Goal: Information Seeking & Learning: Learn about a topic

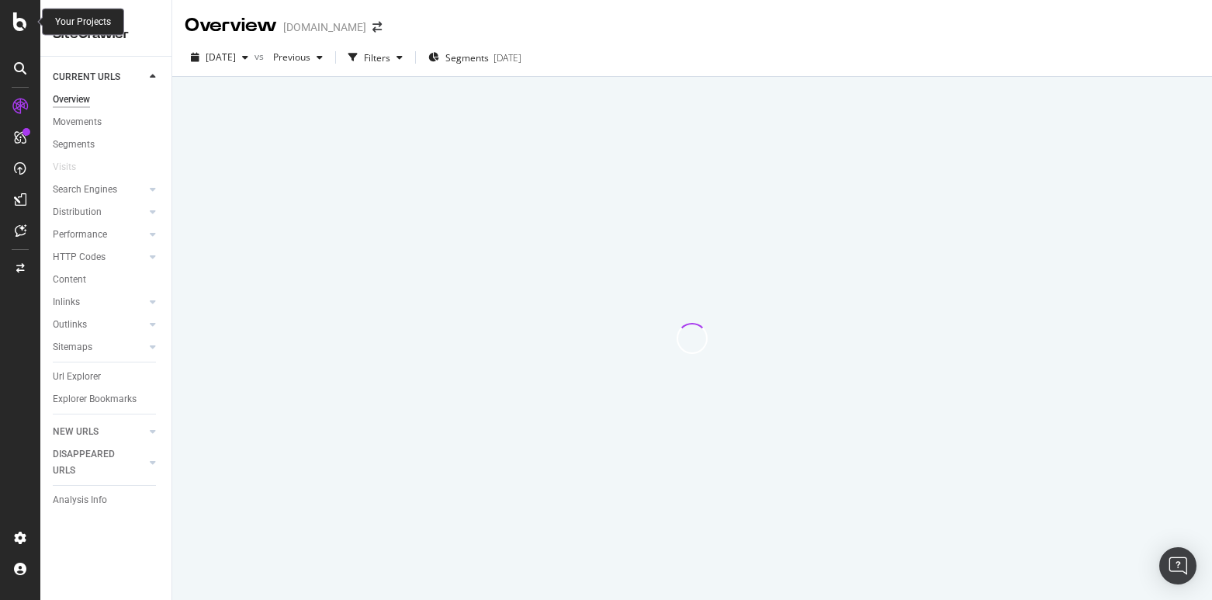
click at [23, 19] on icon at bounding box center [20, 21] width 14 height 19
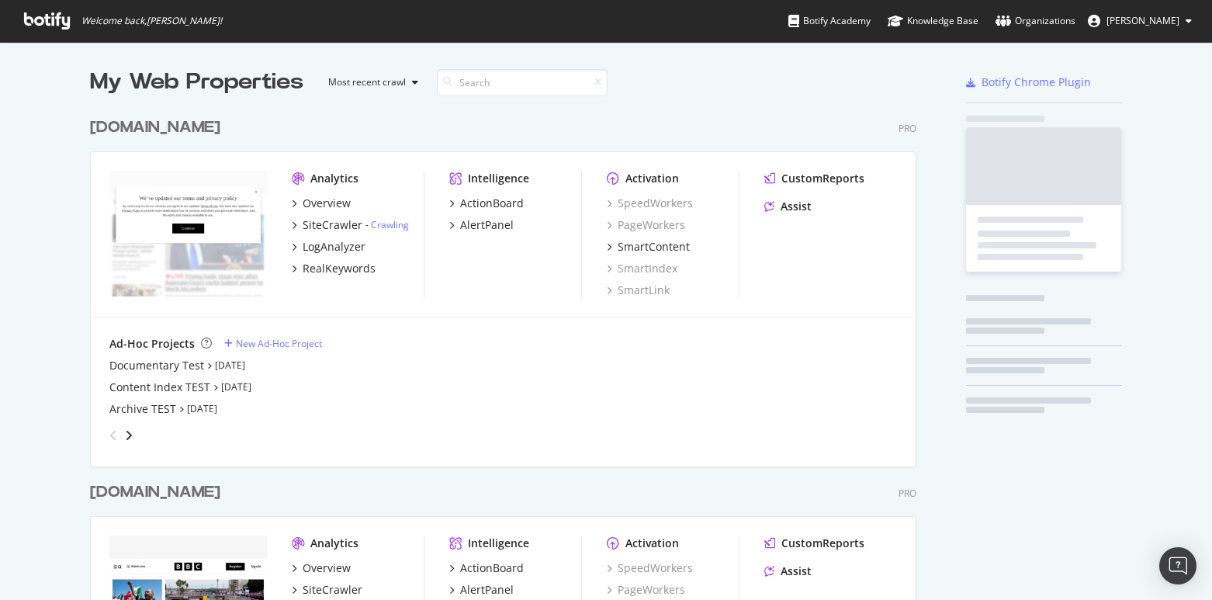
scroll to position [600, 1212]
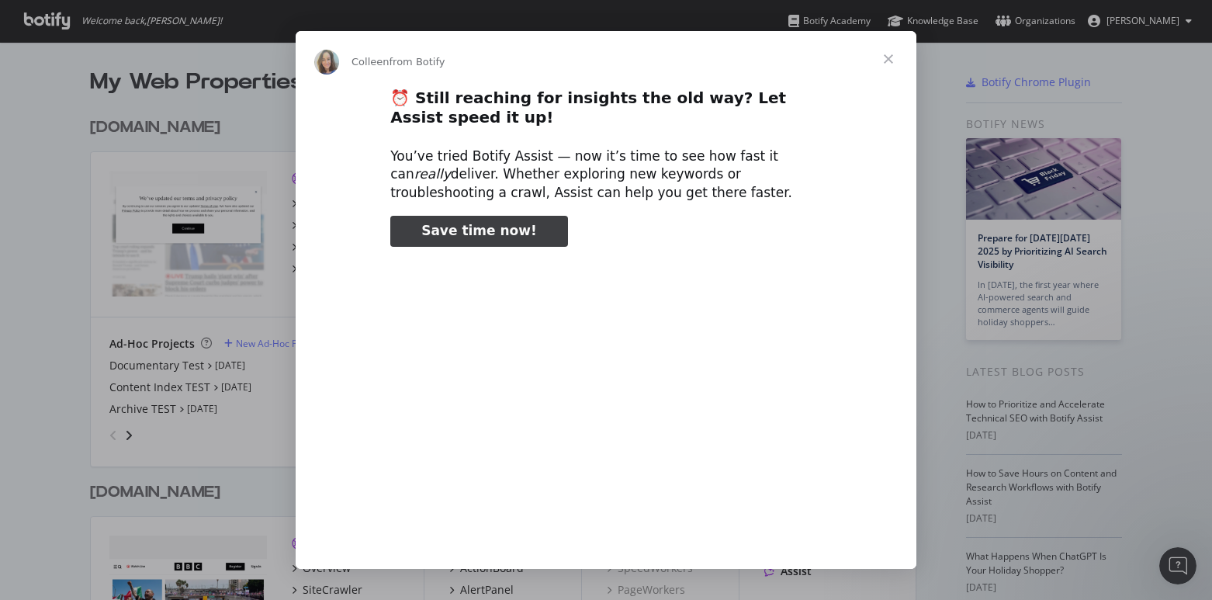
type input "238436"
click at [893, 61] on span "Close" at bounding box center [888, 59] width 56 height 56
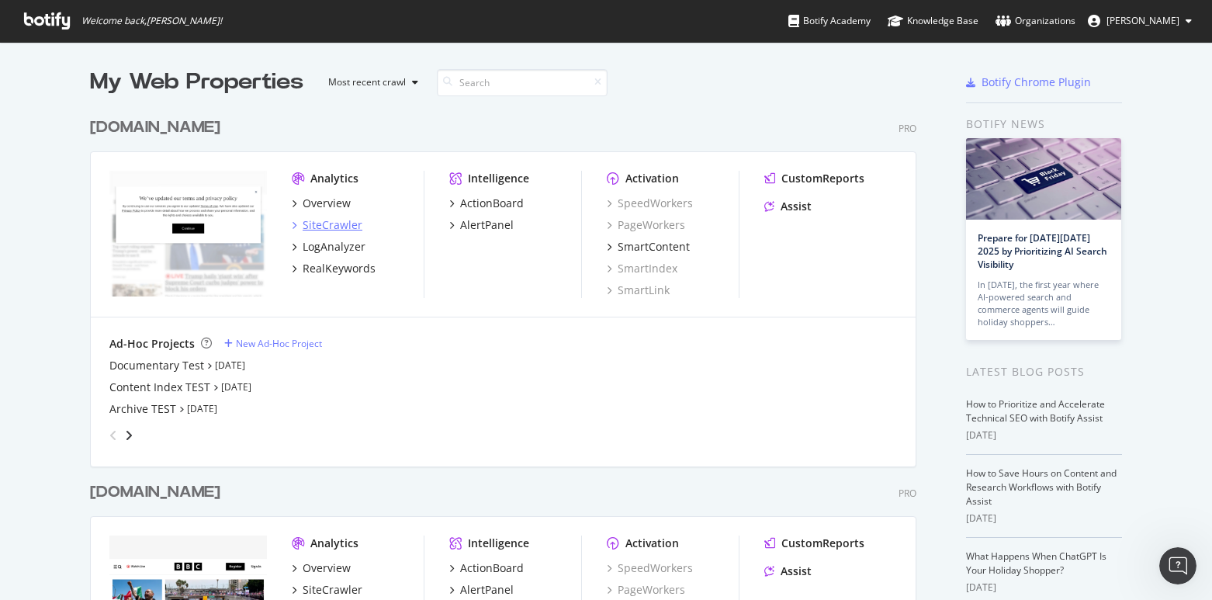
click at [336, 223] on div "SiteCrawler" at bounding box center [333, 225] width 60 height 16
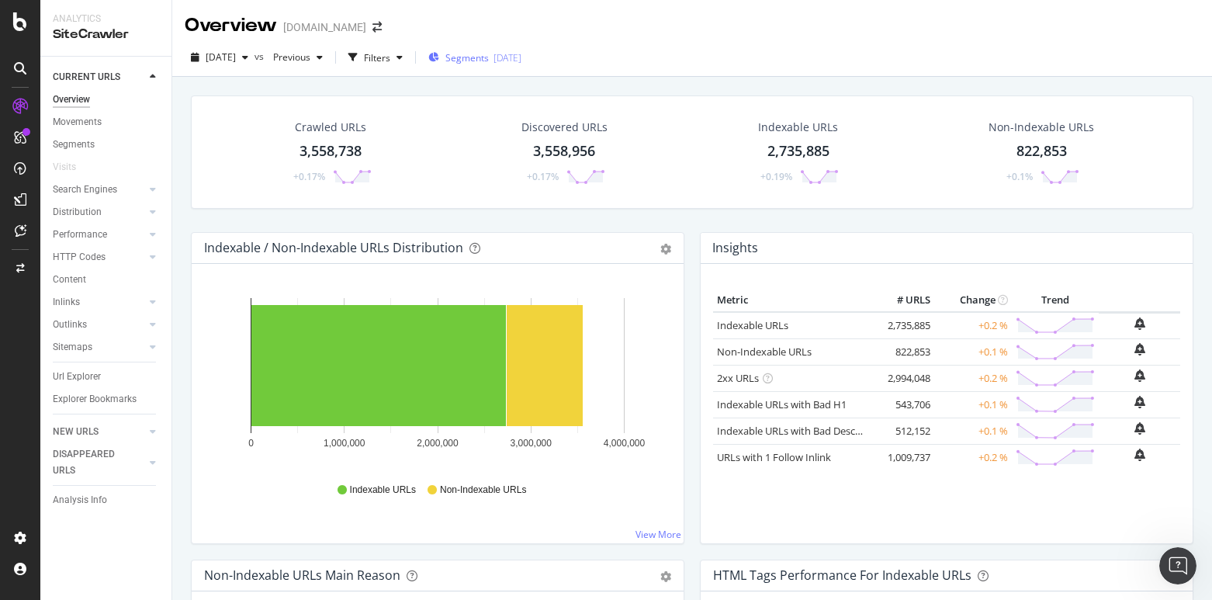
click at [489, 61] on span "Segments" at bounding box center [466, 57] width 43 height 13
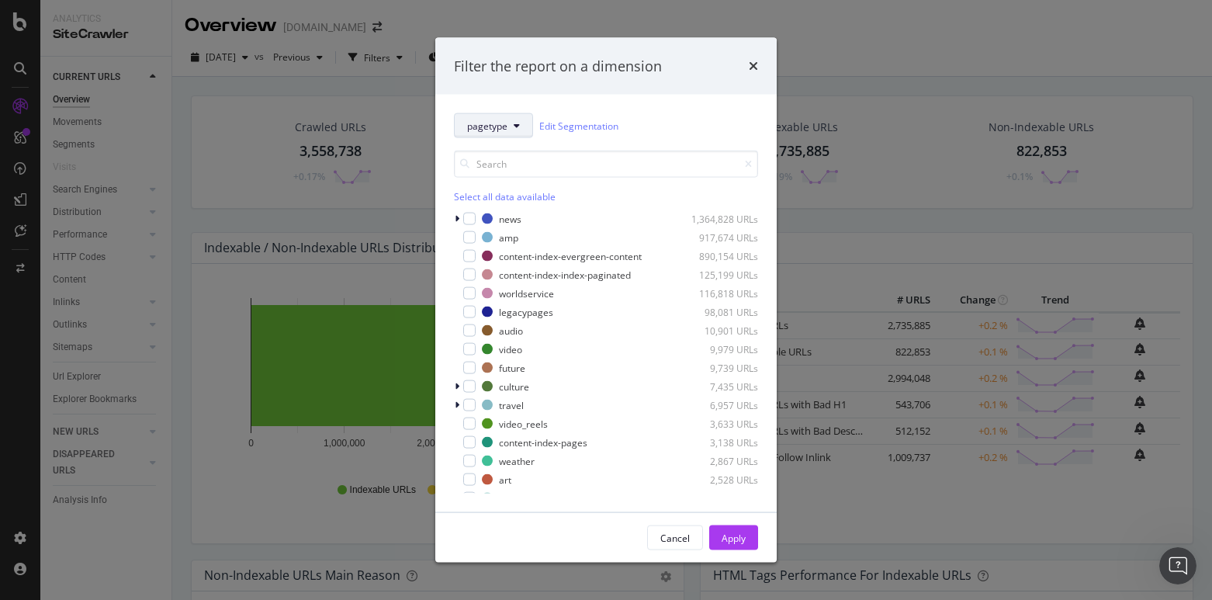
click at [515, 121] on icon "modal" at bounding box center [517, 125] width 6 height 9
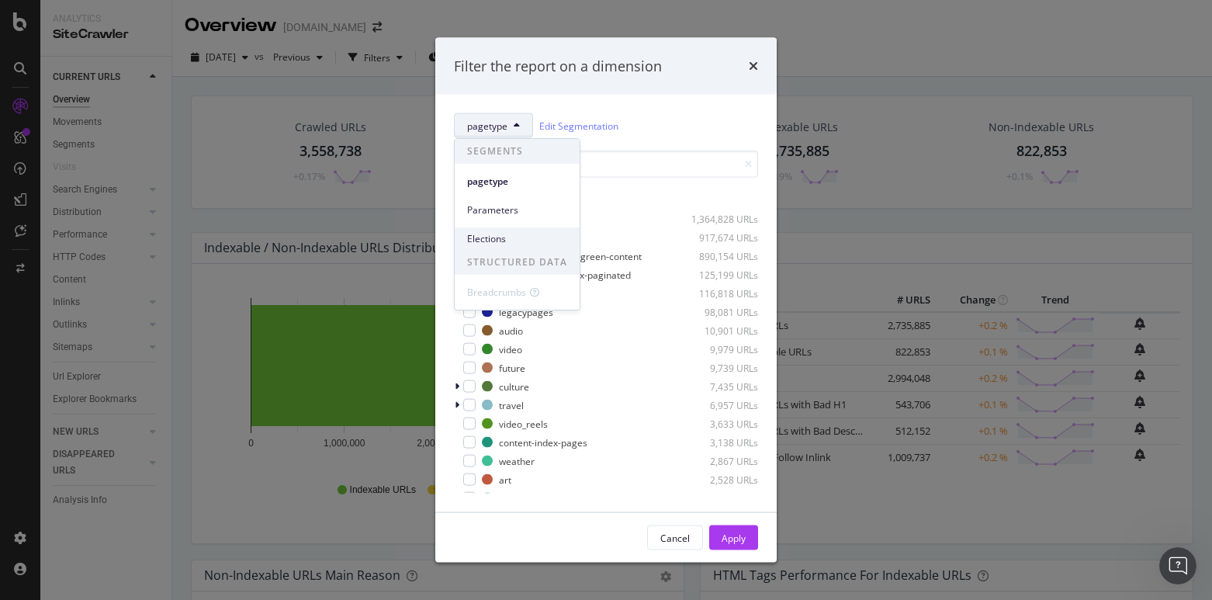
click at [489, 236] on span "Elections" at bounding box center [517, 239] width 100 height 14
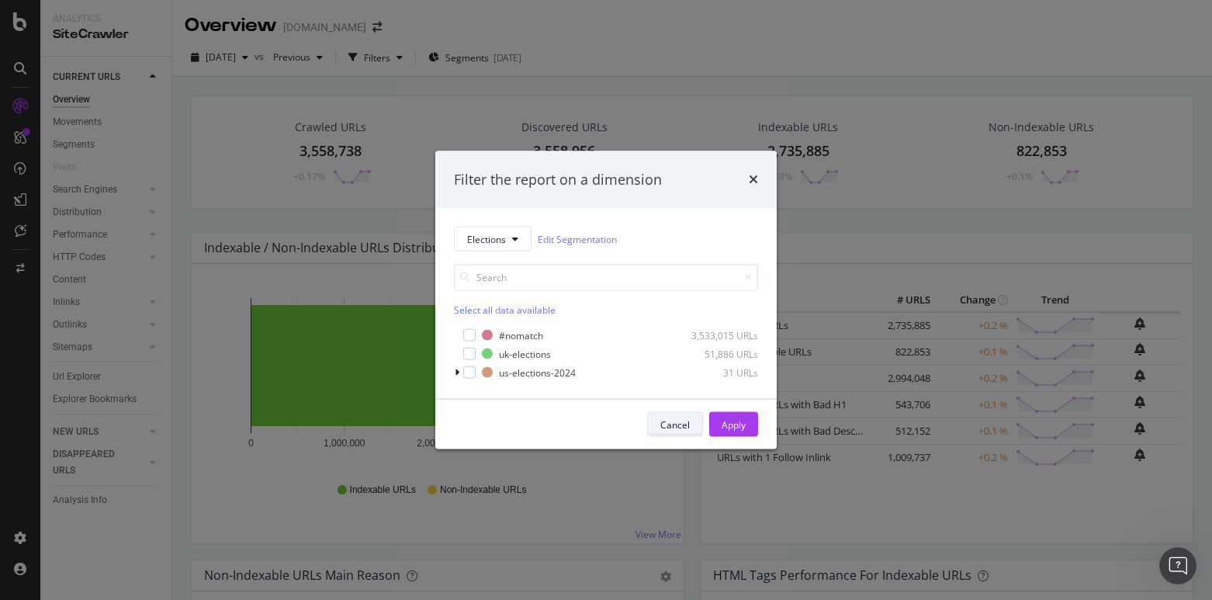
click at [673, 422] on div "Cancel" at bounding box center [674, 423] width 29 height 13
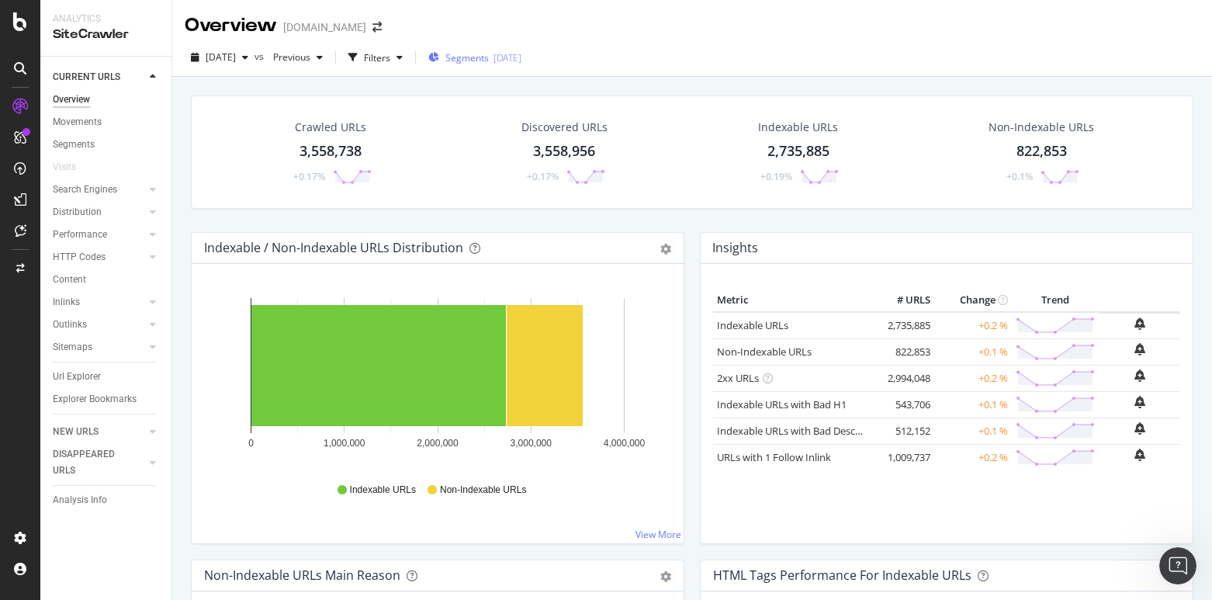
click at [489, 52] on span "Segments" at bounding box center [466, 57] width 43 height 13
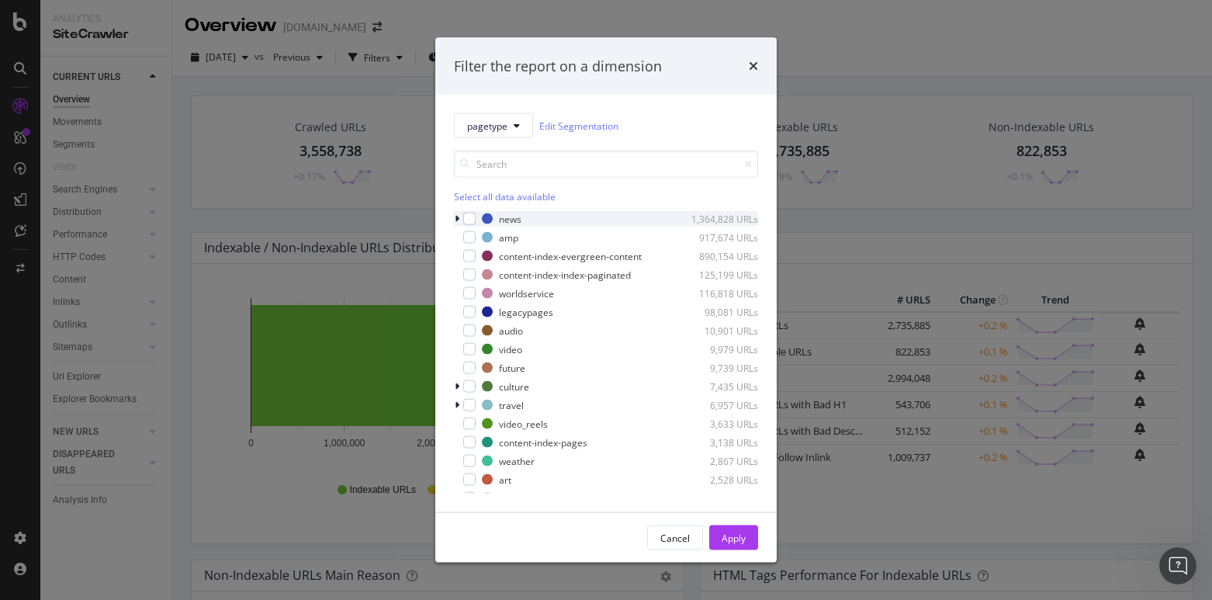
click at [458, 221] on icon "modal" at bounding box center [457, 218] width 5 height 9
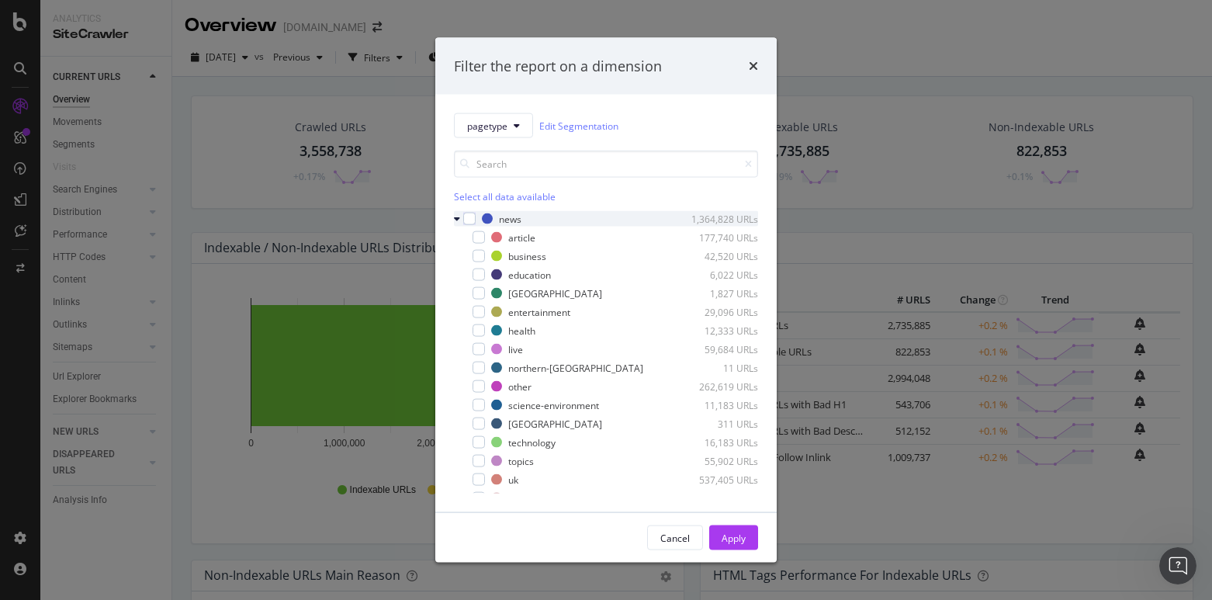
click at [457, 216] on icon "modal" at bounding box center [457, 218] width 6 height 9
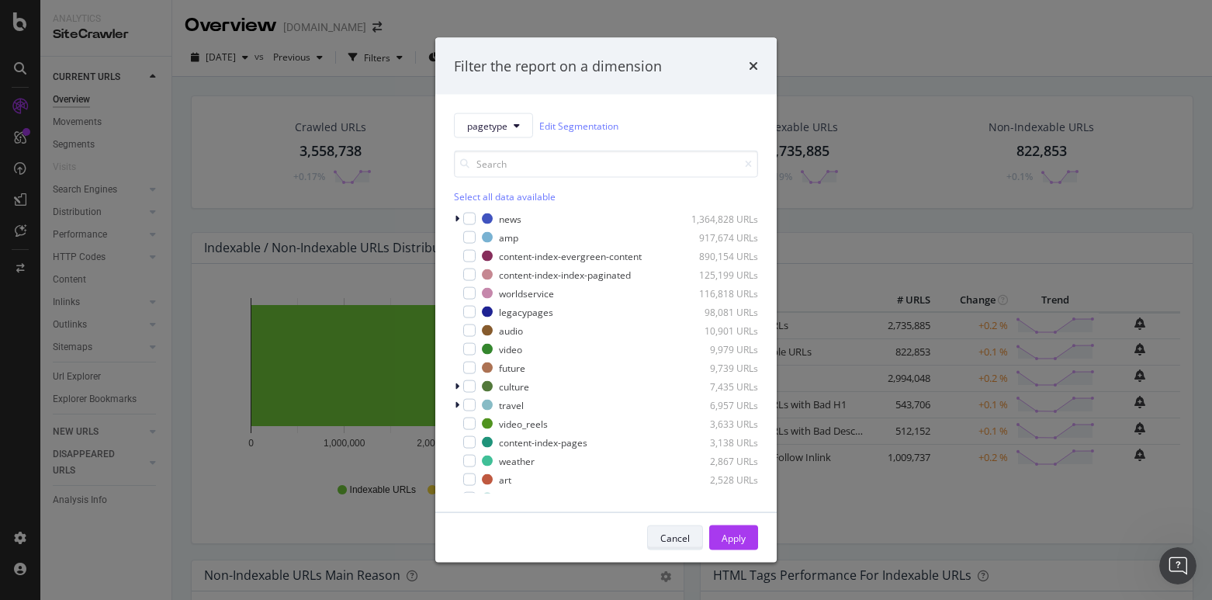
click at [678, 533] on div "Cancel" at bounding box center [674, 537] width 29 height 13
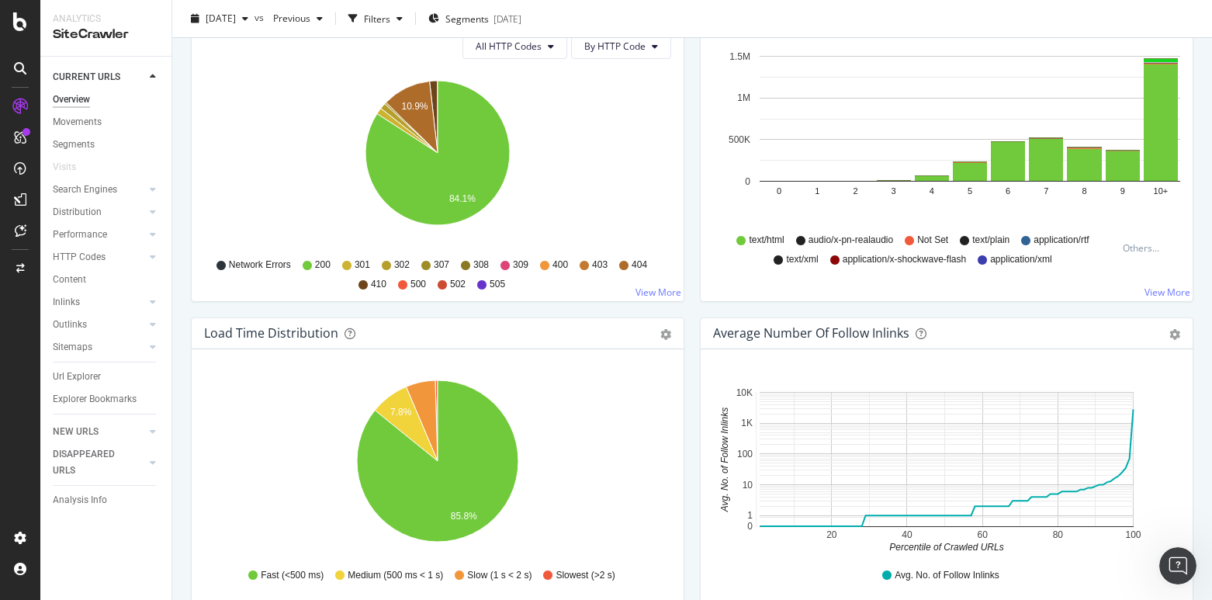
scroll to position [900, 0]
